Goal: Information Seeking & Learning: Learn about a topic

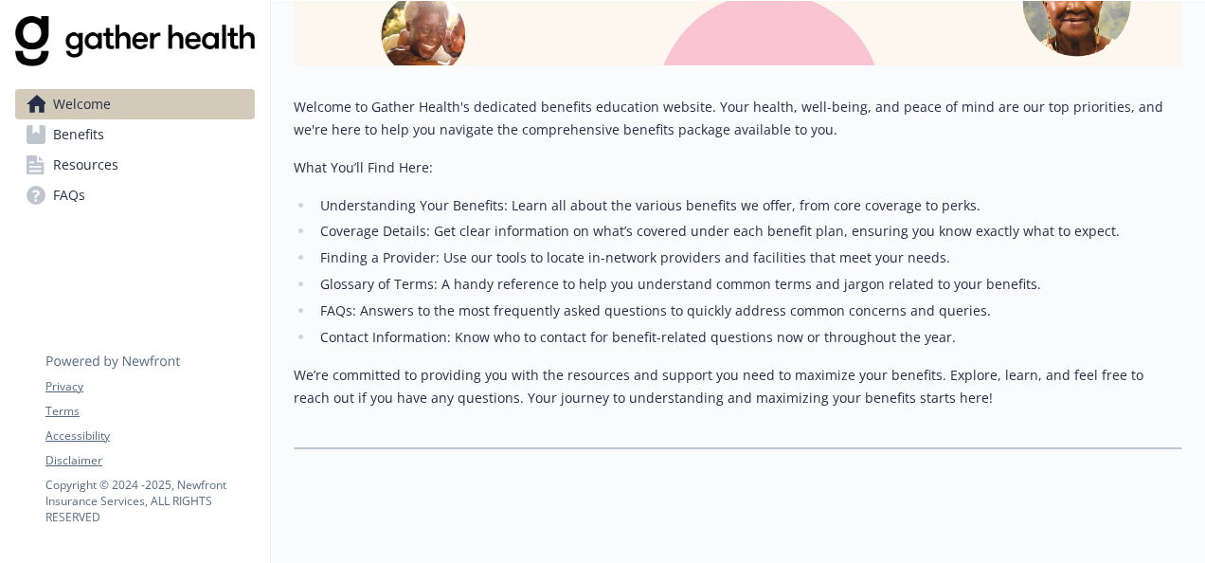
scroll to position [131, 0]
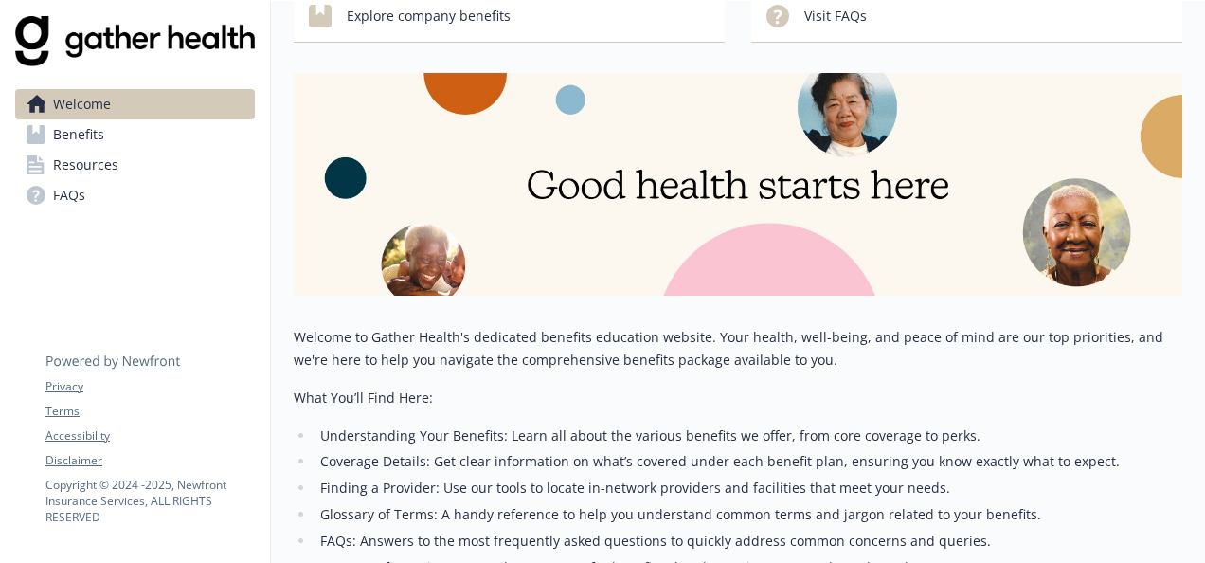
click at [165, 141] on link "Benefits" at bounding box center [135, 134] width 240 height 30
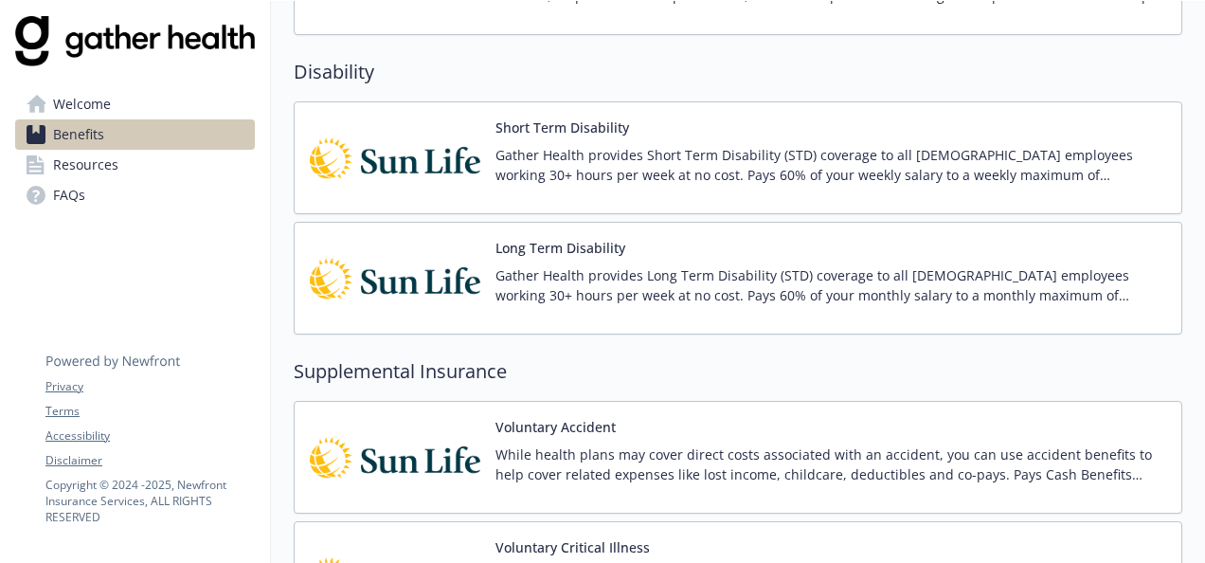
scroll to position [1195, 0]
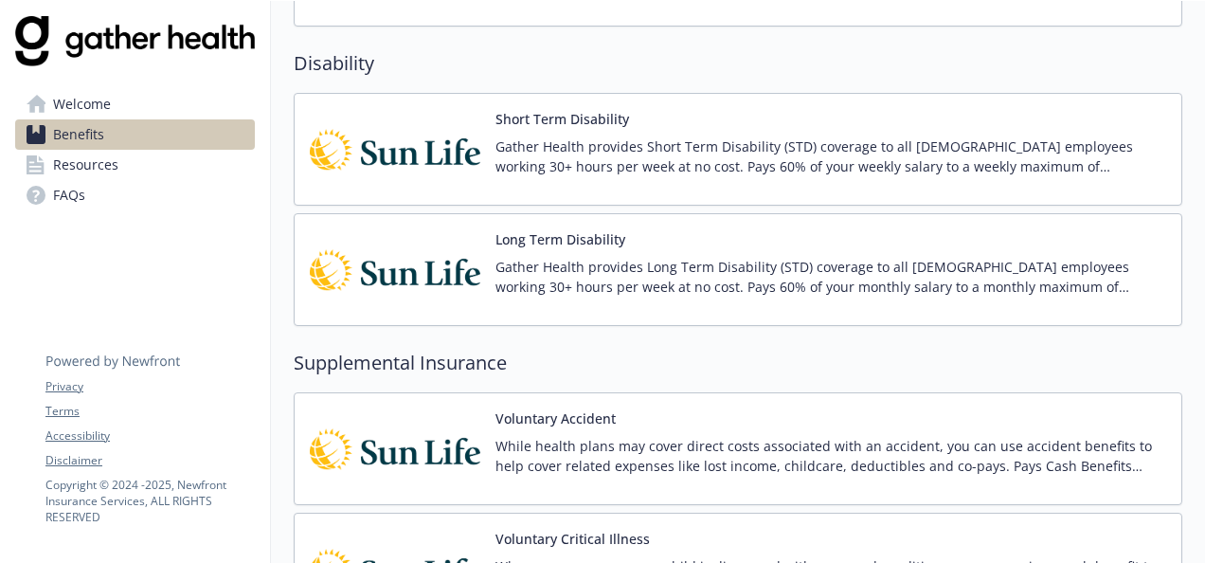
click at [995, 157] on p "Gather Health provides Short Term Disability (STD) coverage to all [DEMOGRAPHIC…" at bounding box center [831, 156] width 671 height 40
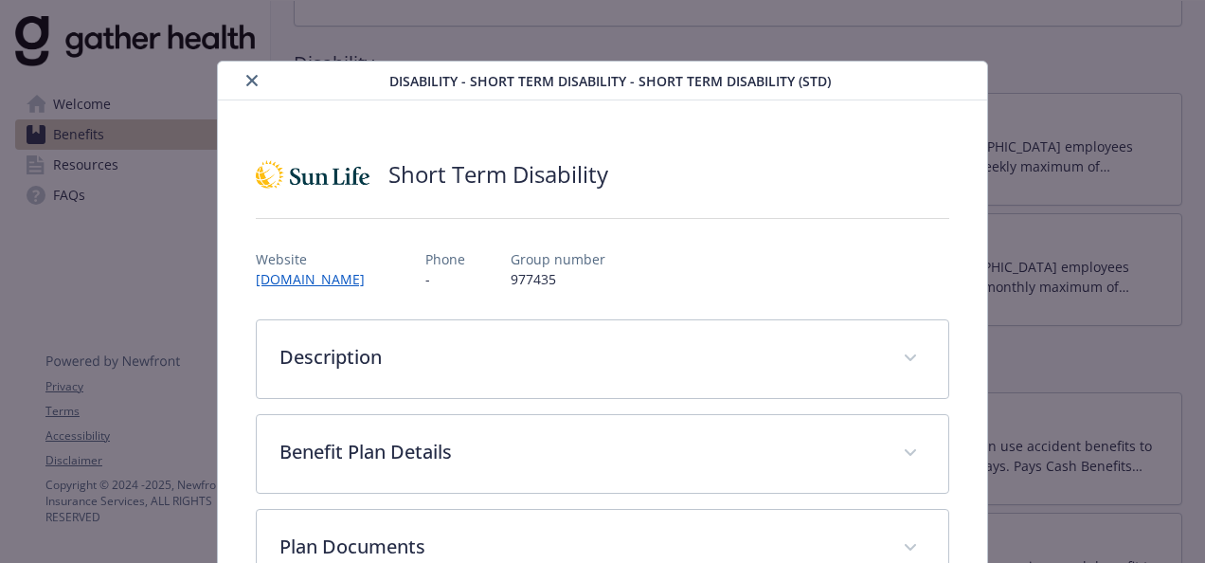
scroll to position [57, 0]
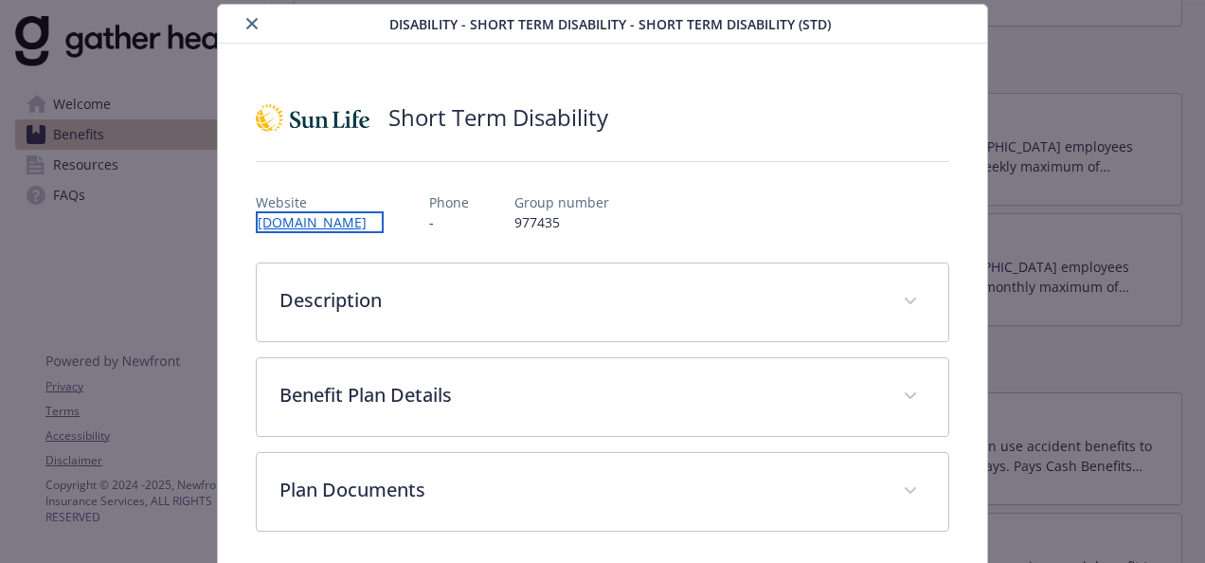
click at [343, 219] on link "[DOMAIN_NAME]" at bounding box center [320, 222] width 128 height 22
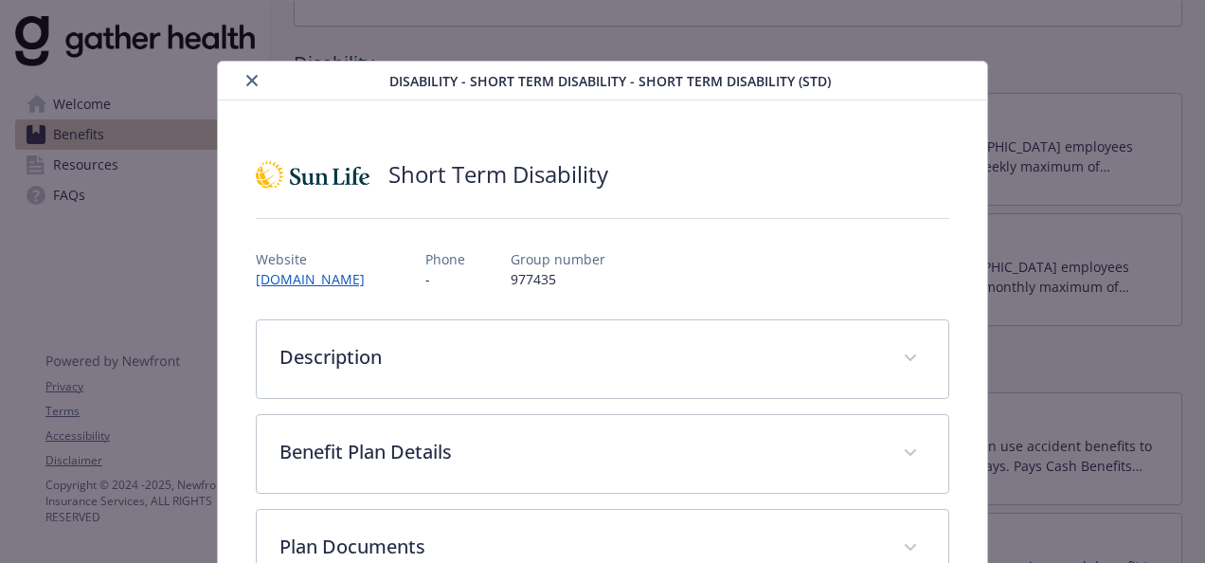
click at [246, 80] on icon "close" at bounding box center [251, 80] width 11 height 11
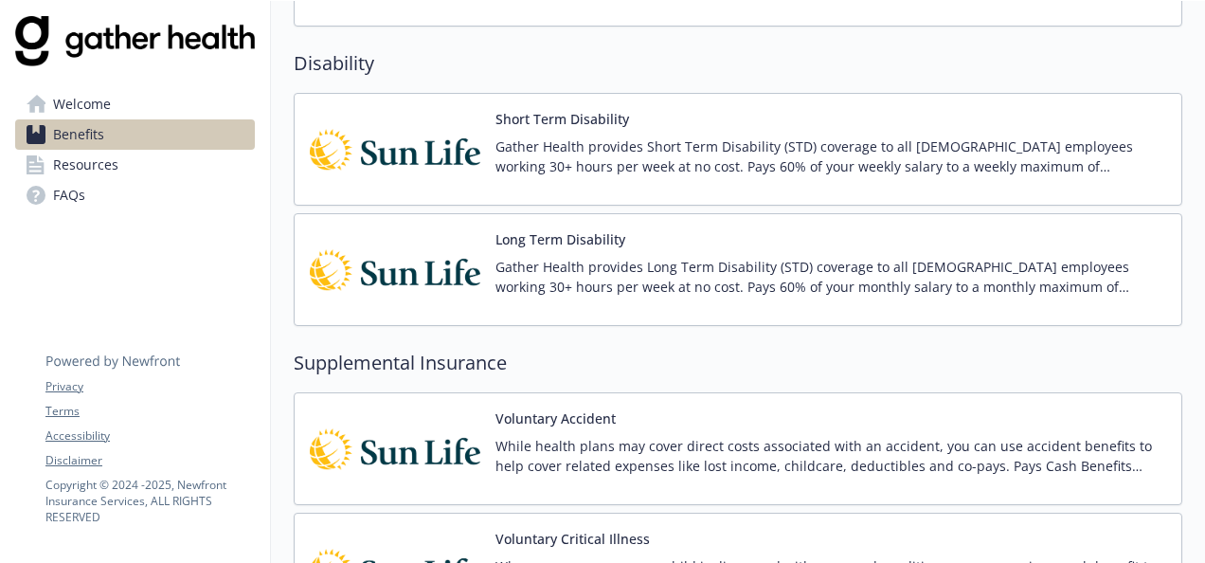
click at [125, 110] on link "Welcome" at bounding box center [135, 104] width 240 height 30
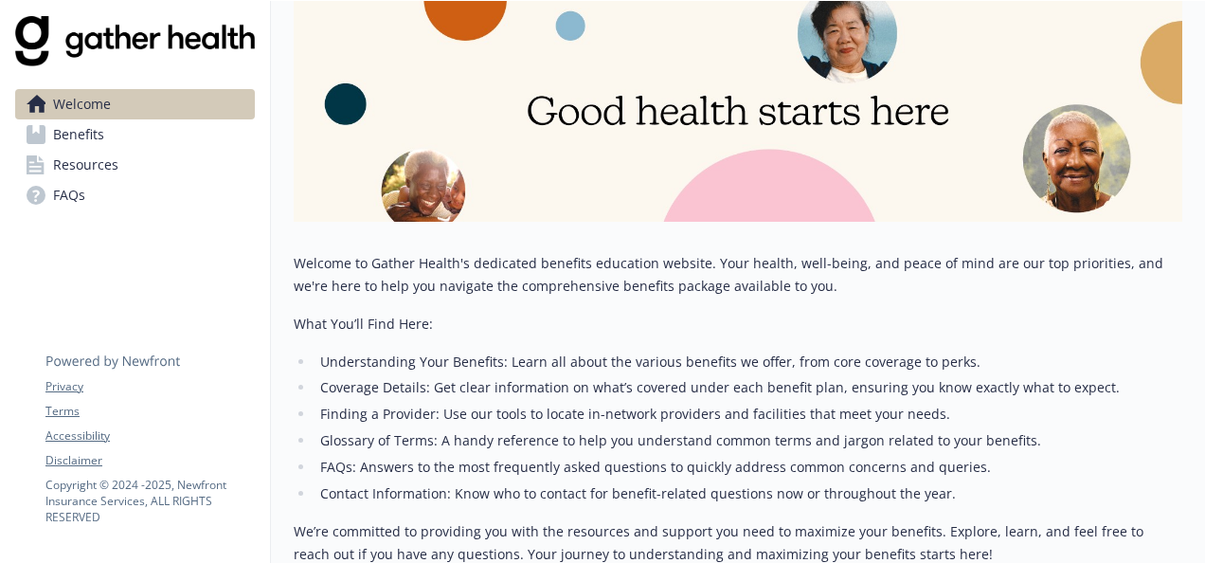
scroll to position [152, 0]
